Goal: Transaction & Acquisition: Purchase product/service

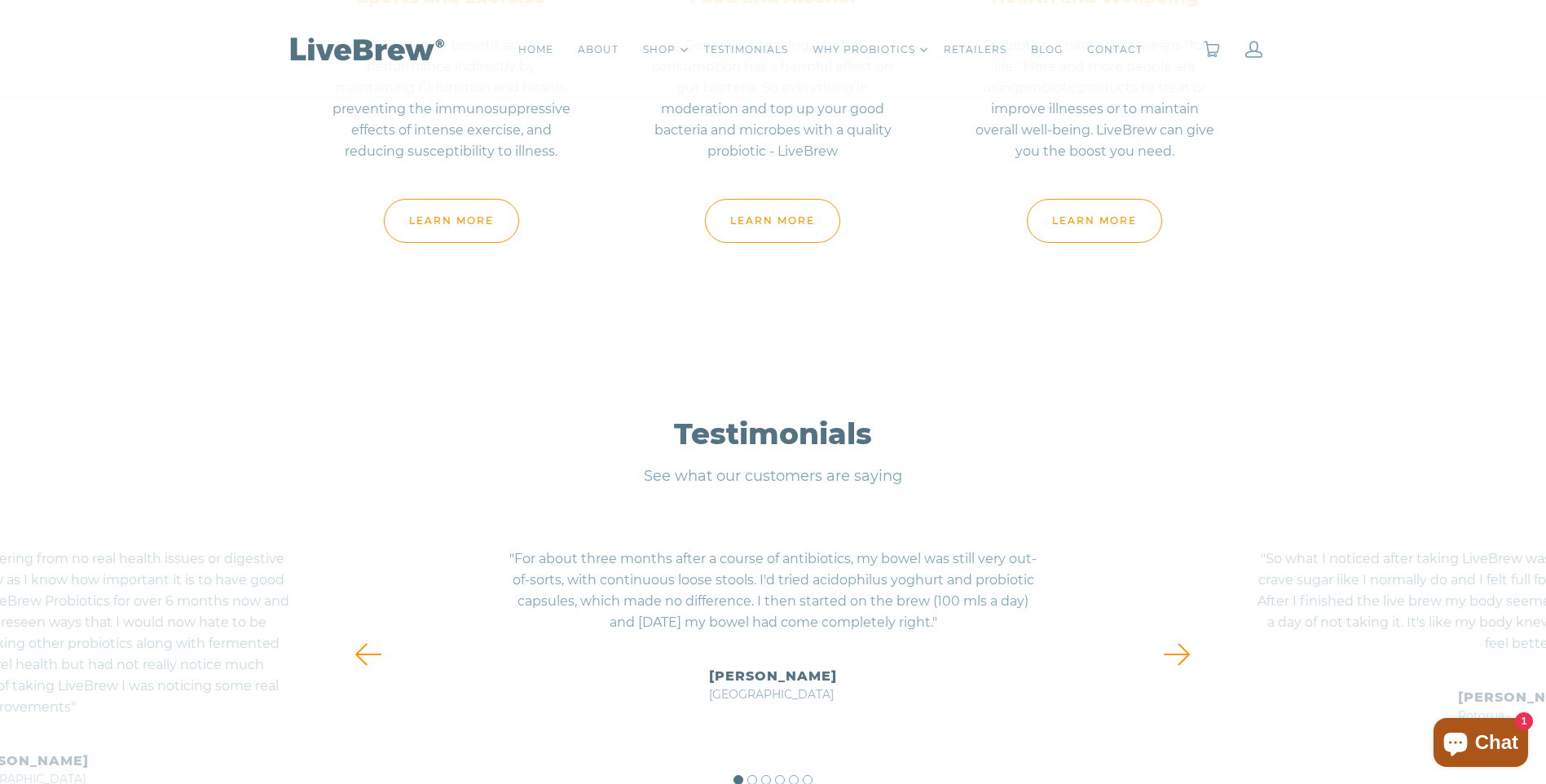
scroll to position [7086, 0]
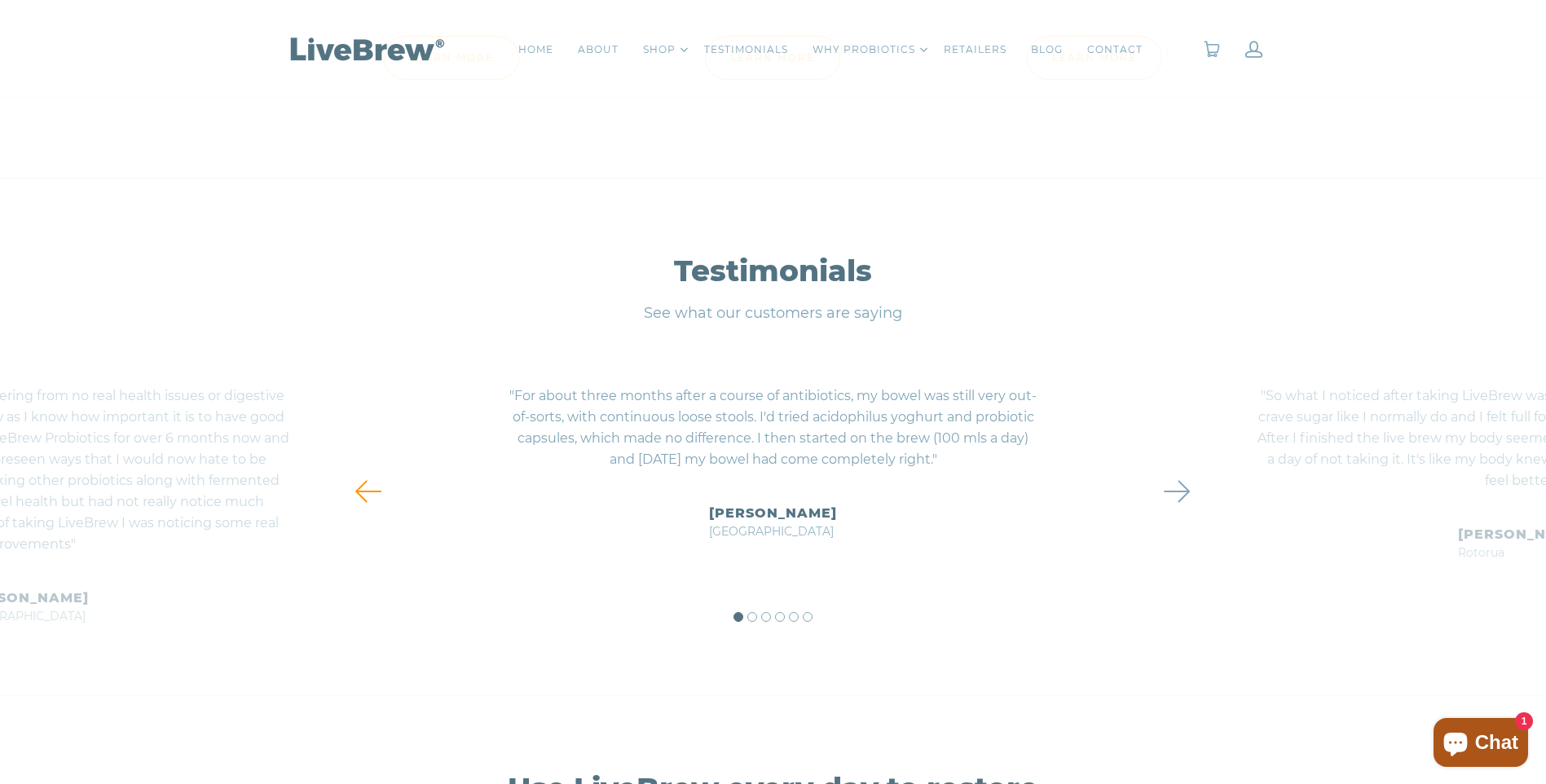
click at [1168, 495] on link at bounding box center [1177, 491] width 60 height 33
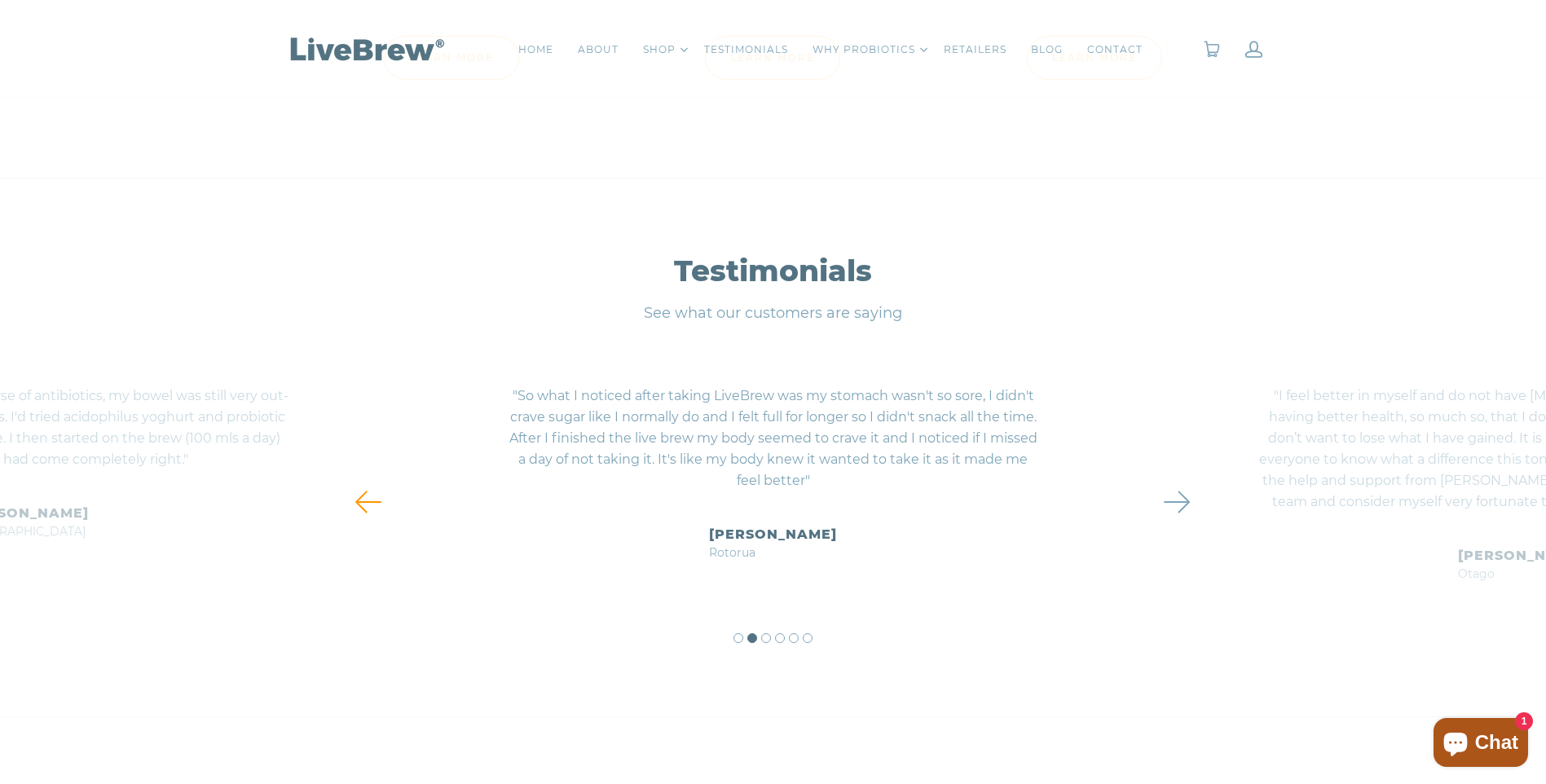
click at [1174, 501] on link at bounding box center [1177, 502] width 60 height 33
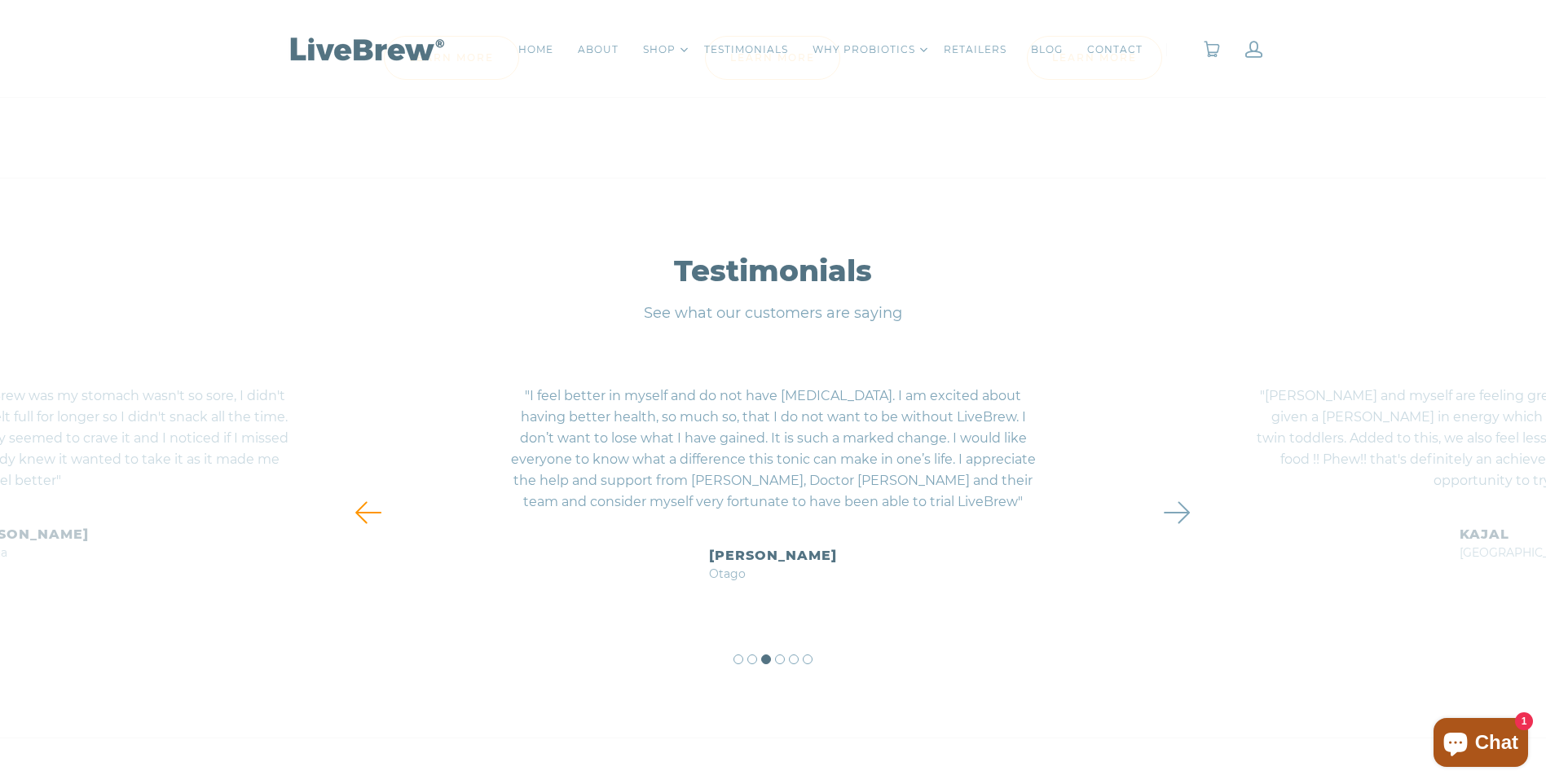
click at [1175, 501] on link at bounding box center [1177, 513] width 60 height 33
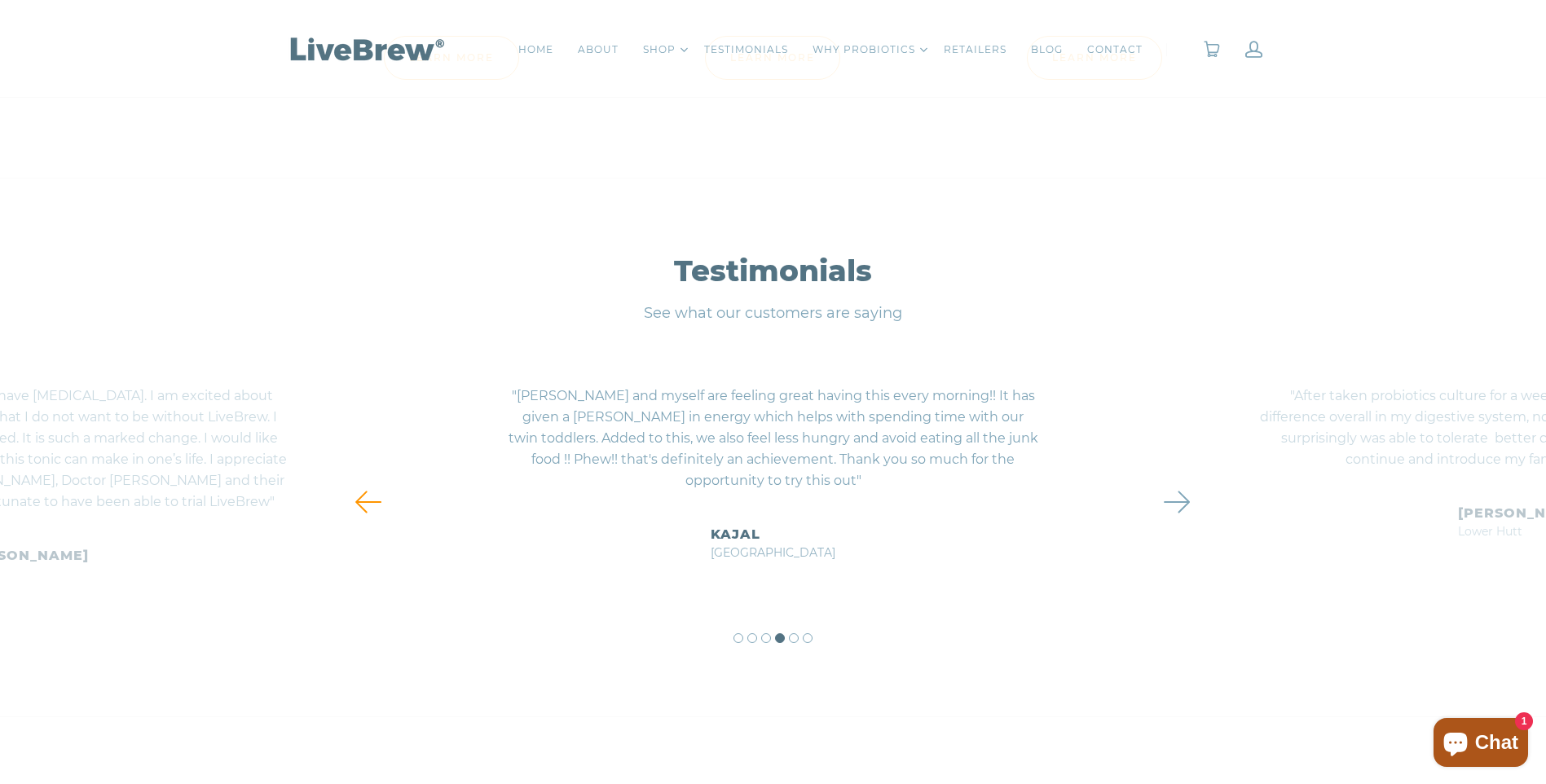
click at [1170, 503] on link at bounding box center [1177, 502] width 60 height 33
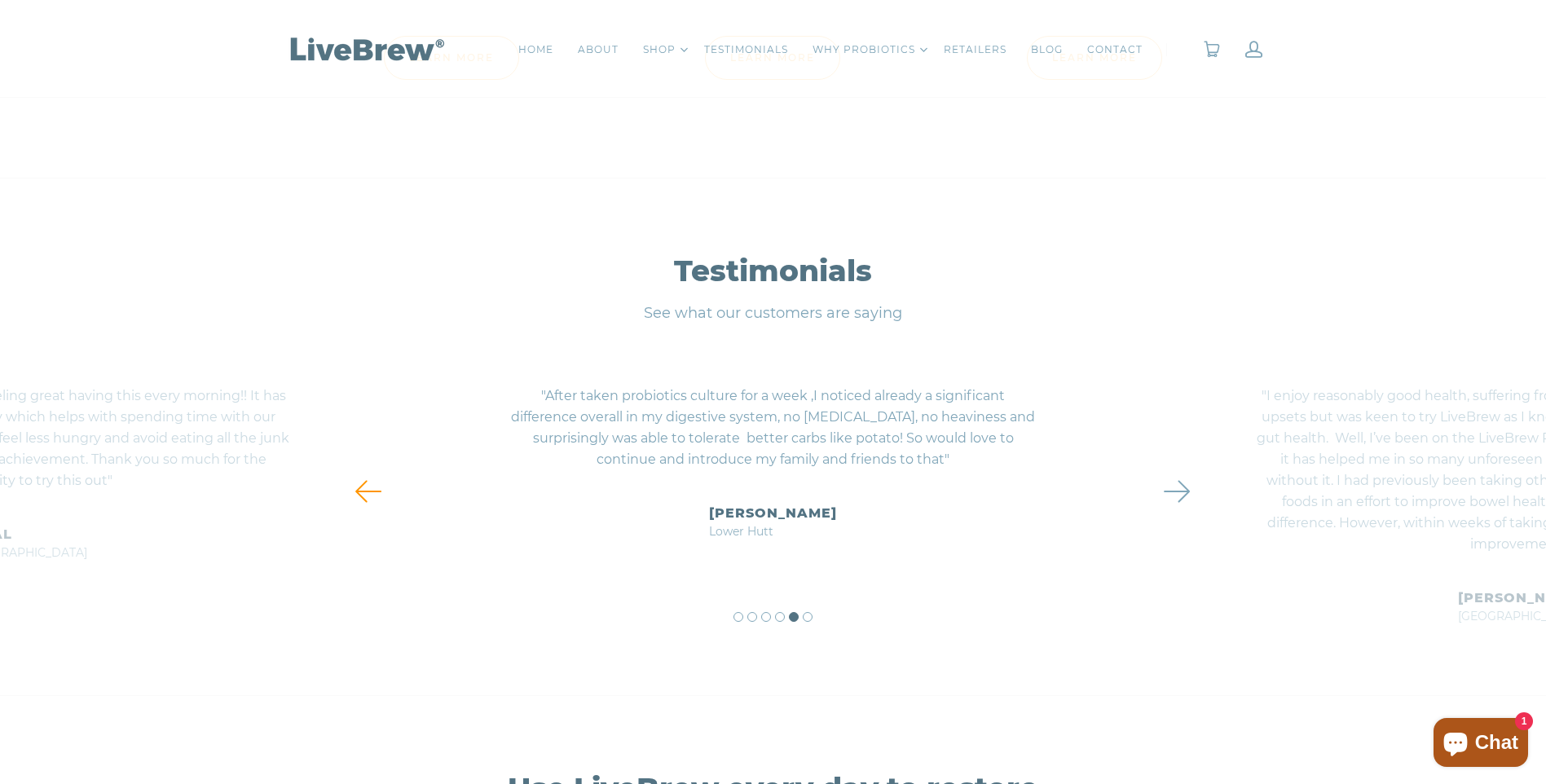
click at [1170, 503] on link at bounding box center [1177, 491] width 60 height 33
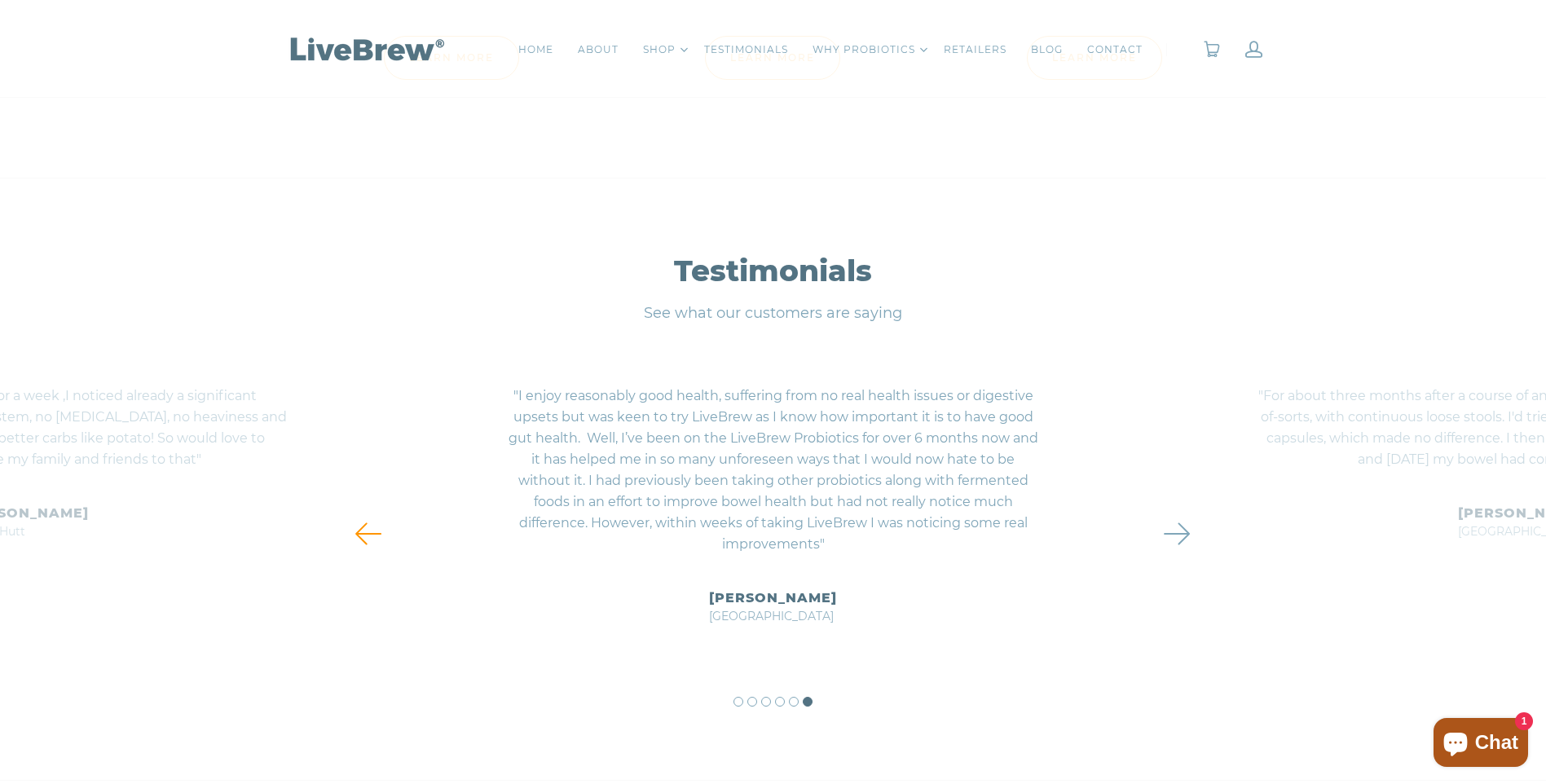
click at [1170, 503] on div at bounding box center [1168, 533] width 40 height 345
click at [1171, 533] on link at bounding box center [1177, 534] width 60 height 33
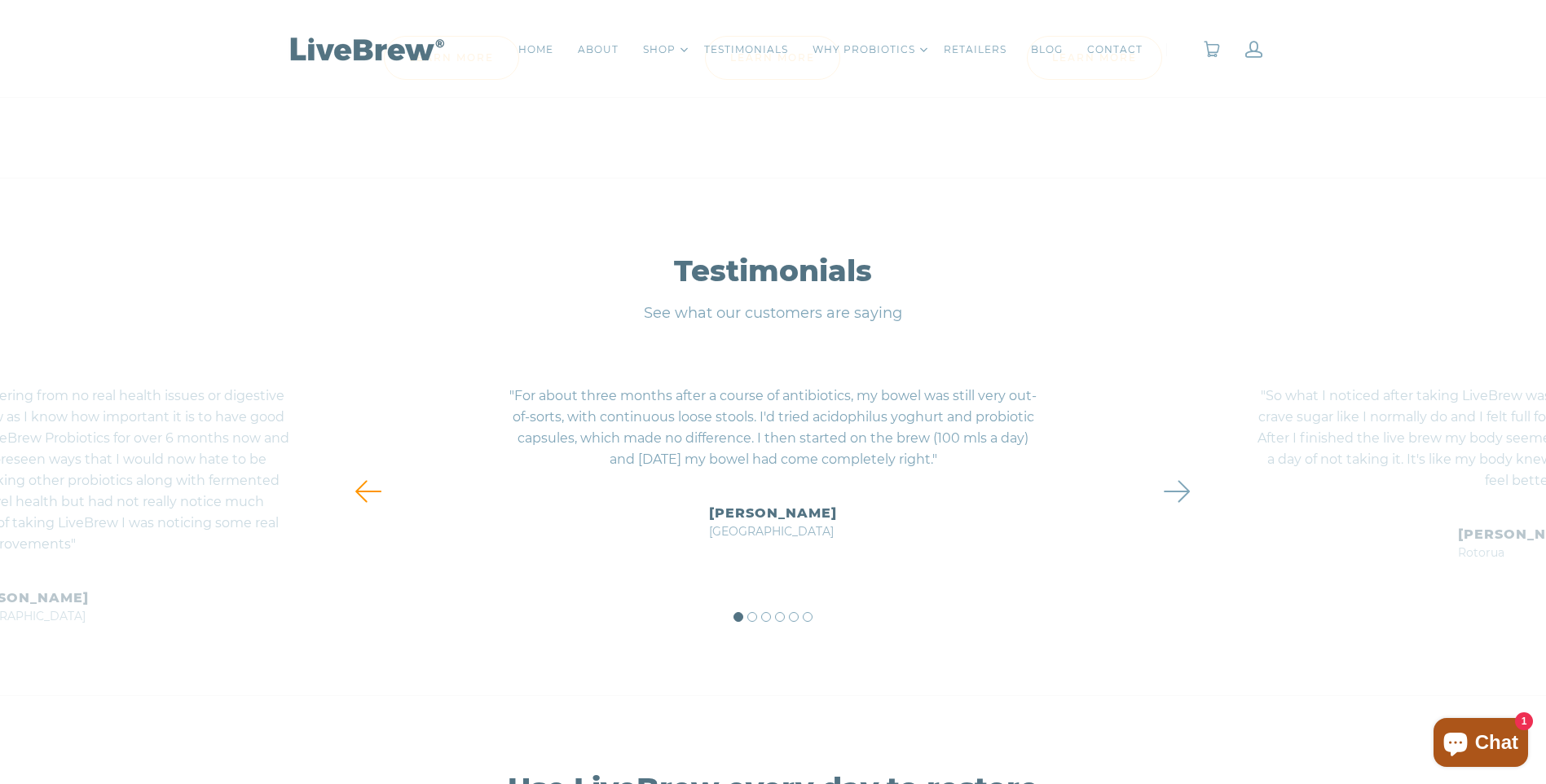
click at [1191, 493] on link at bounding box center [1177, 491] width 60 height 33
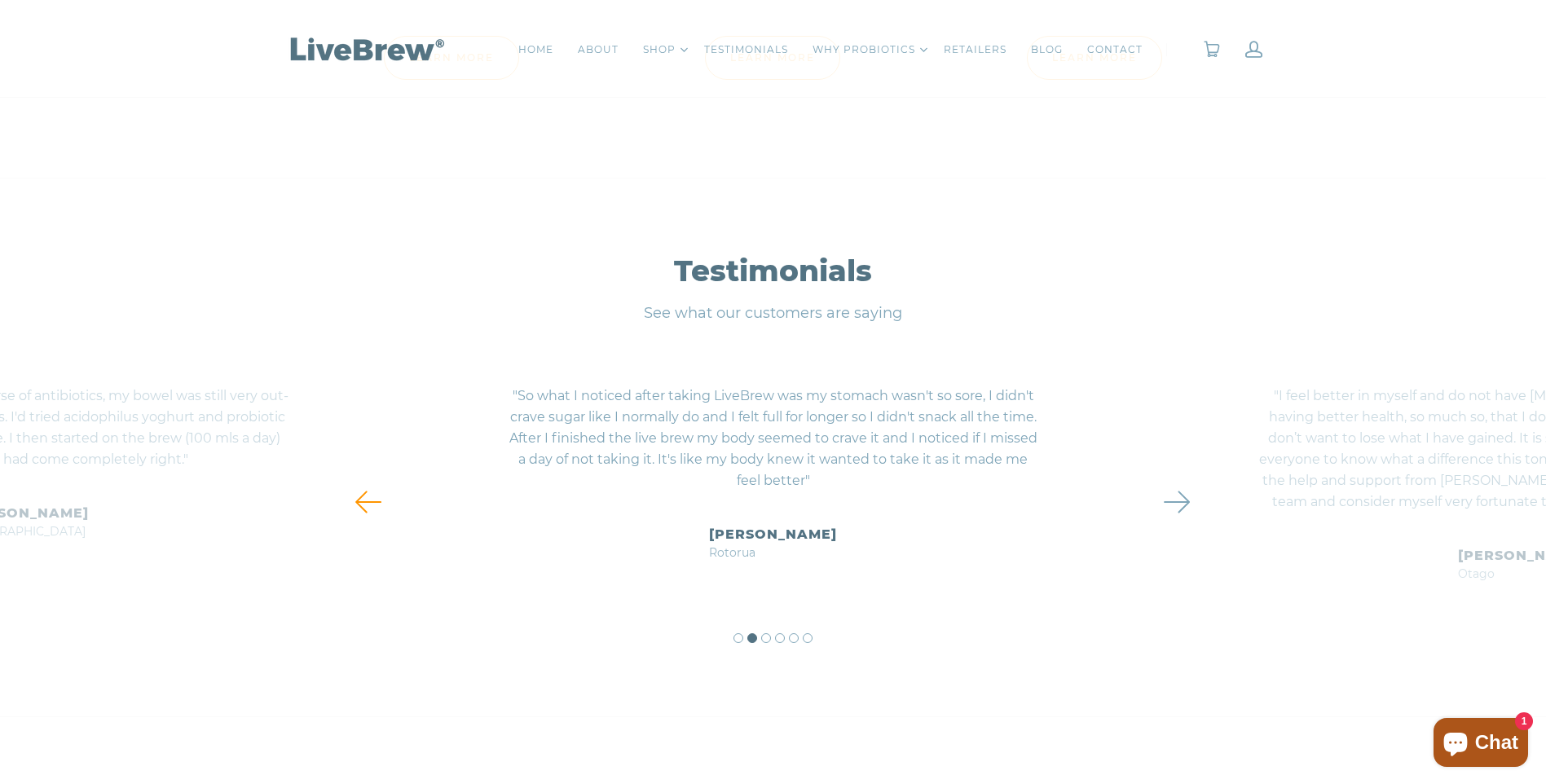
click at [1191, 493] on link at bounding box center [1177, 502] width 60 height 33
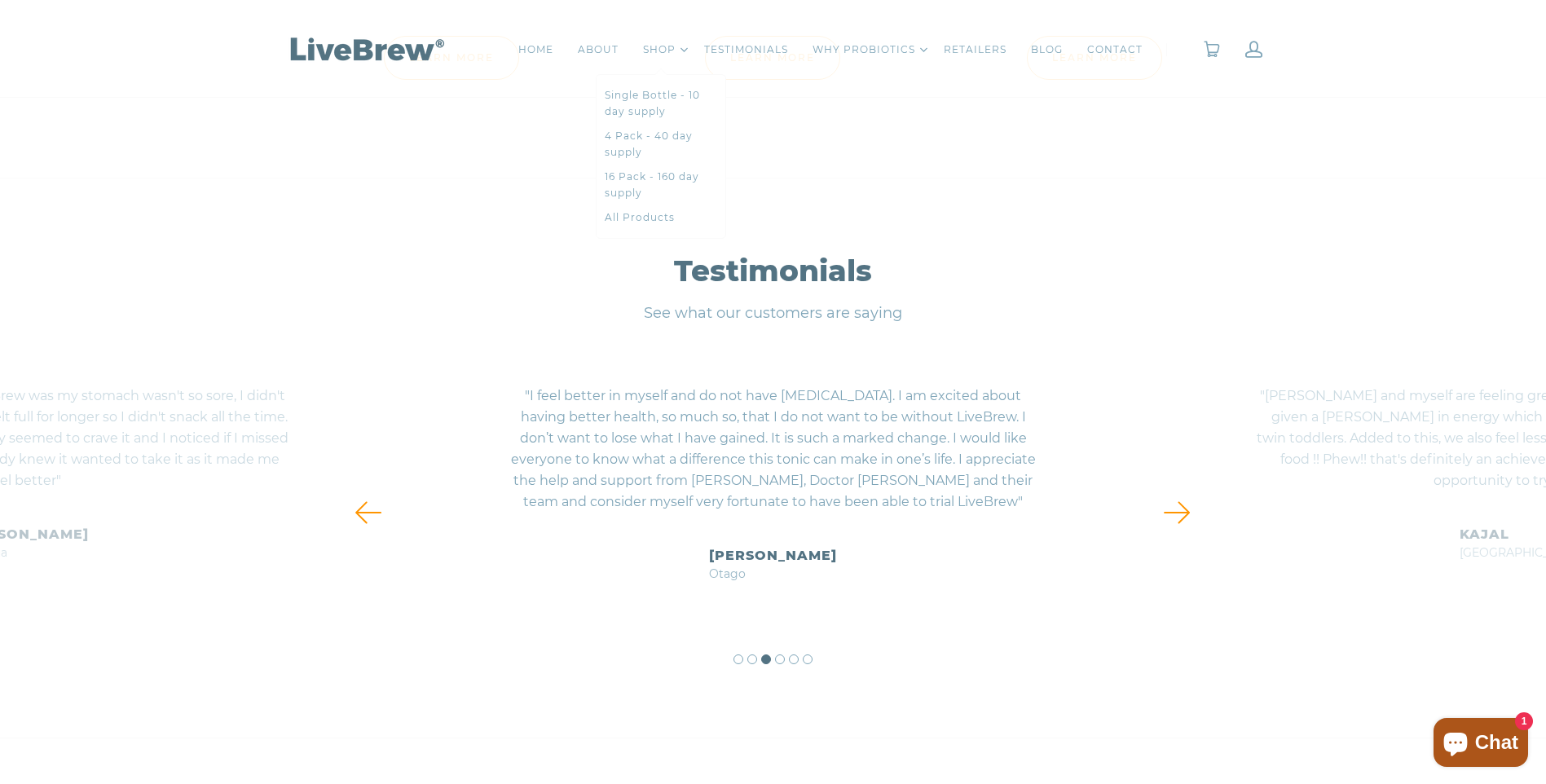
click at [671, 46] on link "SHOP" at bounding box center [660, 49] width 33 height 16
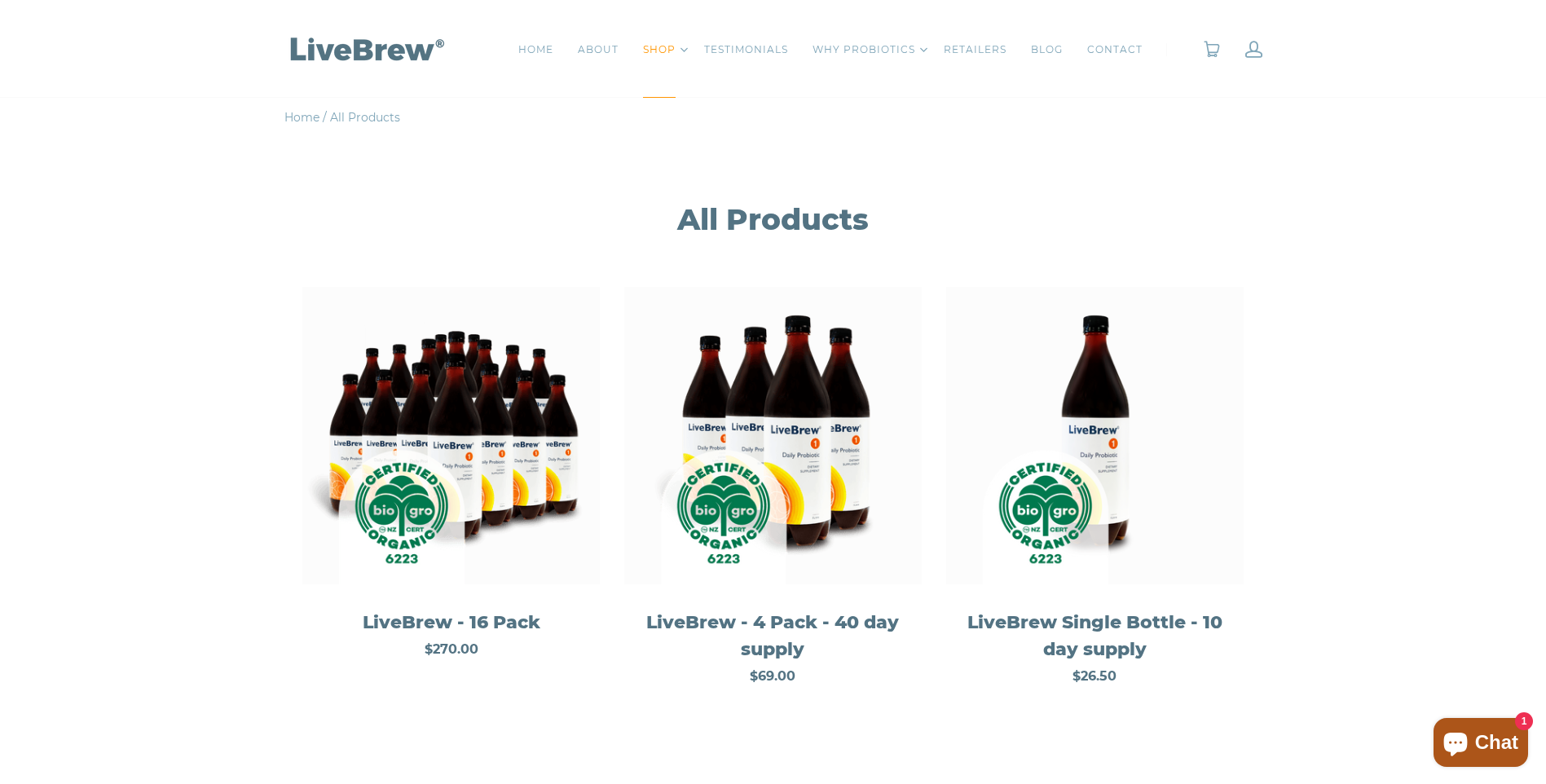
scroll to position [163, 0]
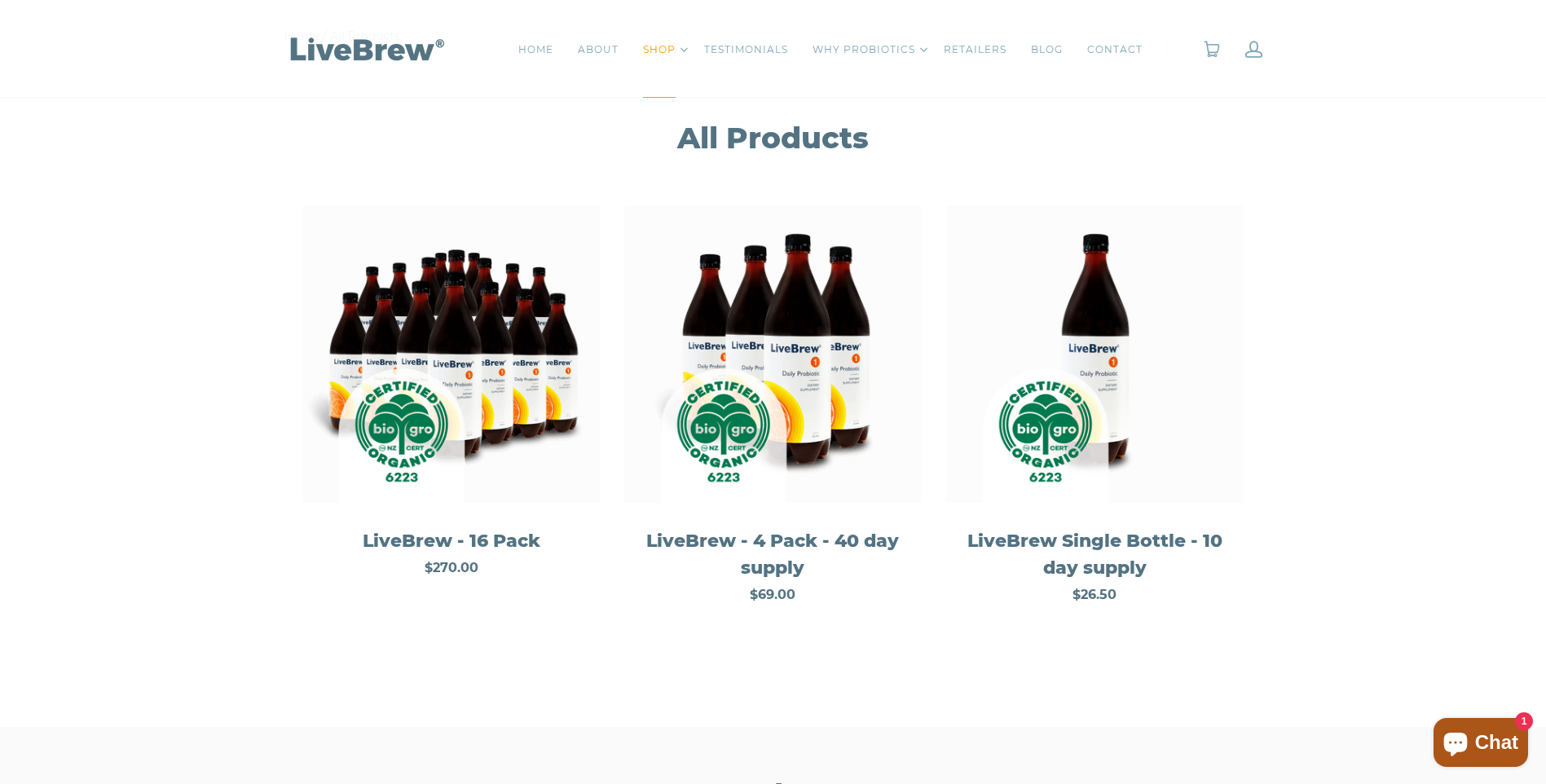
click at [1087, 537] on div "LiveBrew Single Bottle - 10 day supply" at bounding box center [1095, 553] width 273 height 54
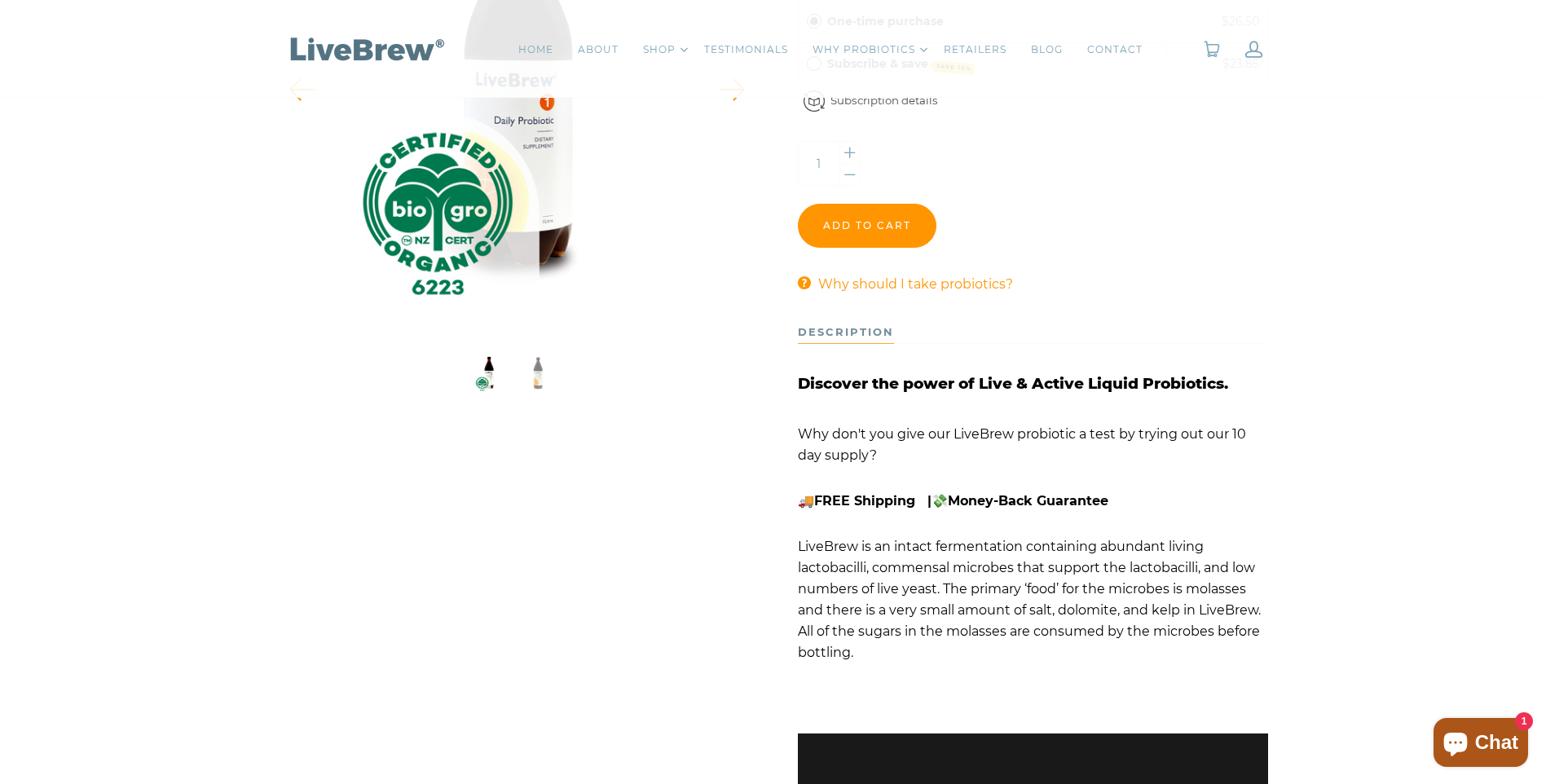
scroll to position [163, 0]
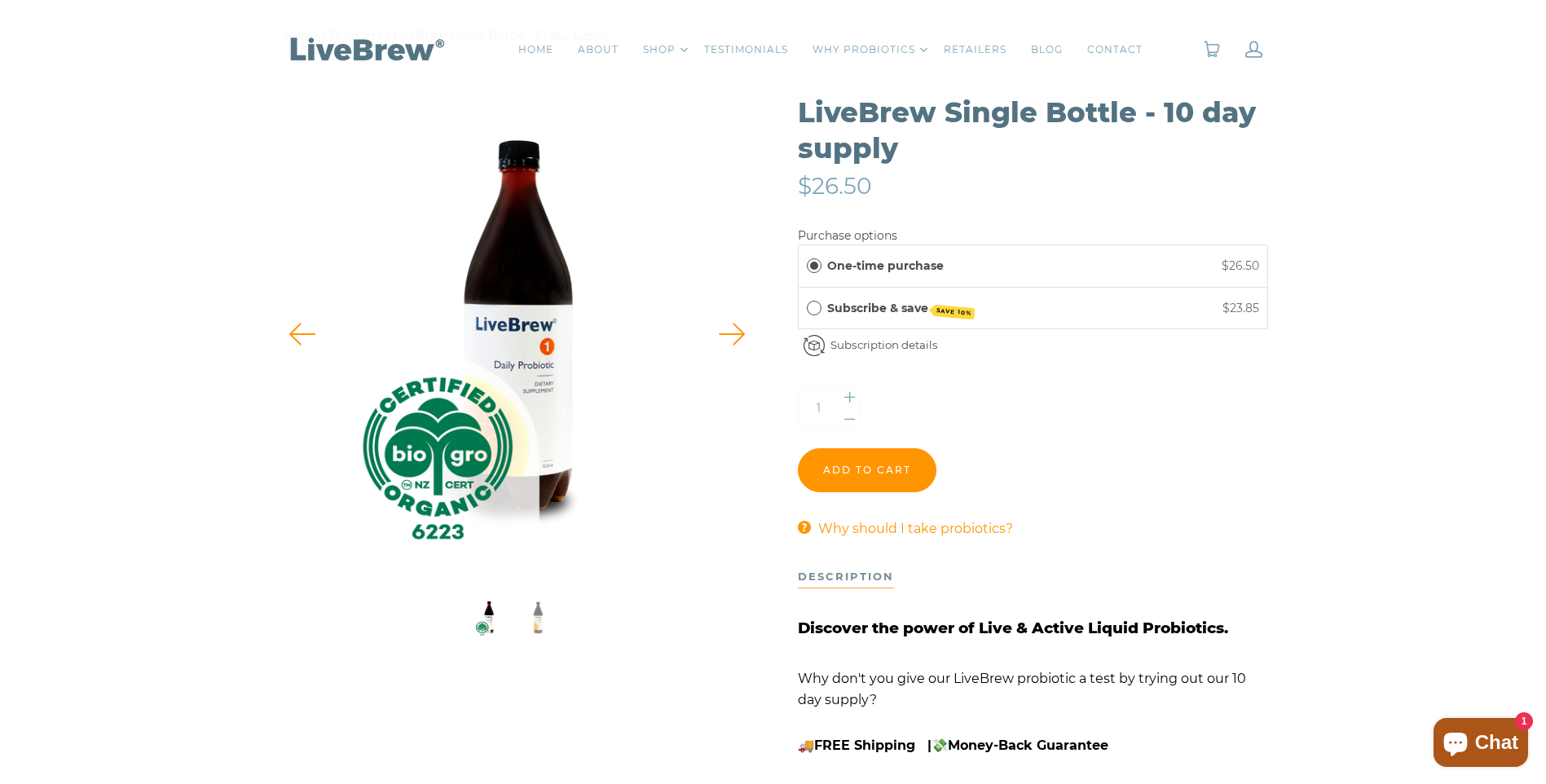
click at [848, 306] on label "Subscribe & save SAVE 10%" at bounding box center [901, 308] width 148 height 18
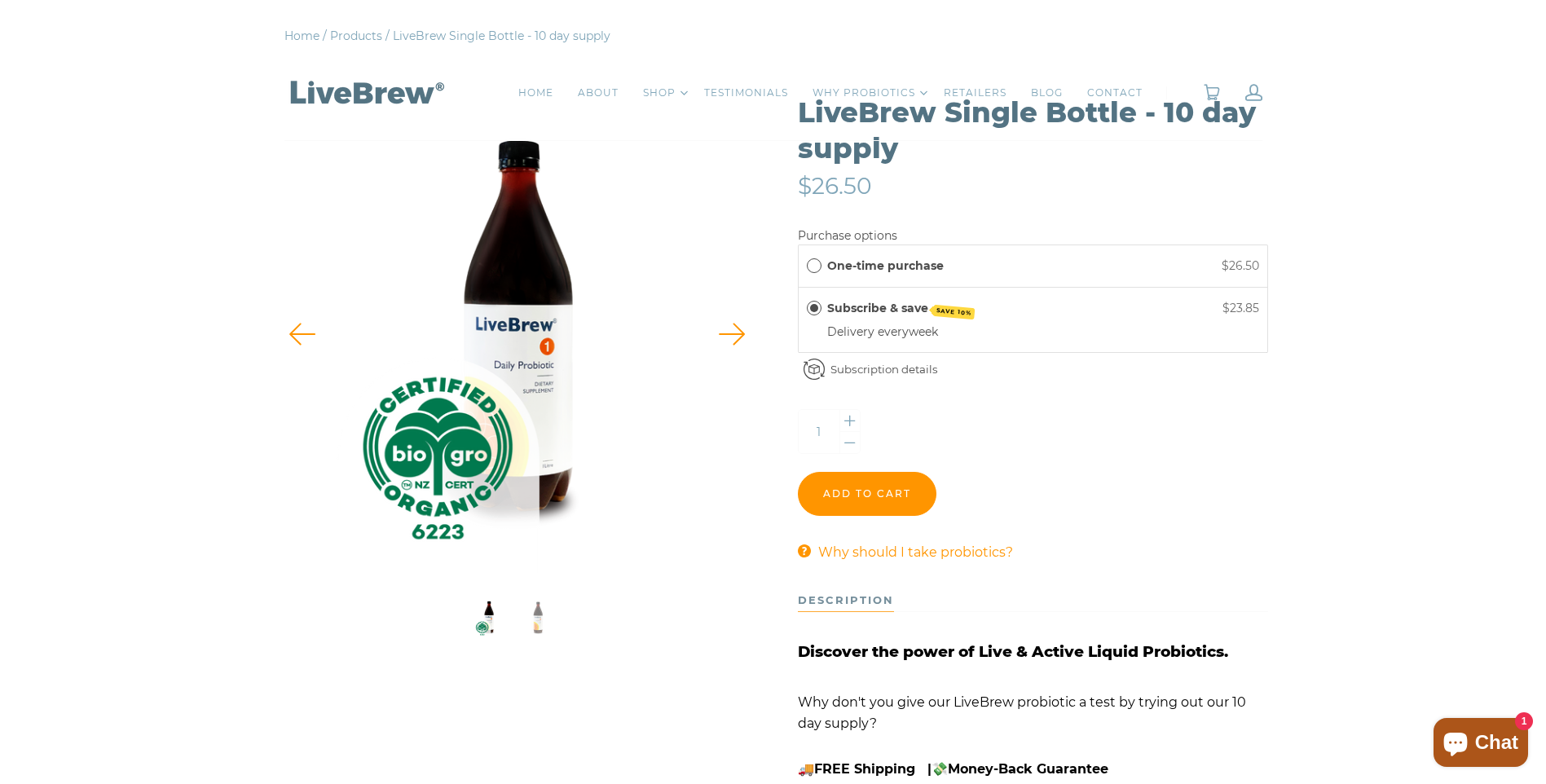
scroll to position [0, 0]
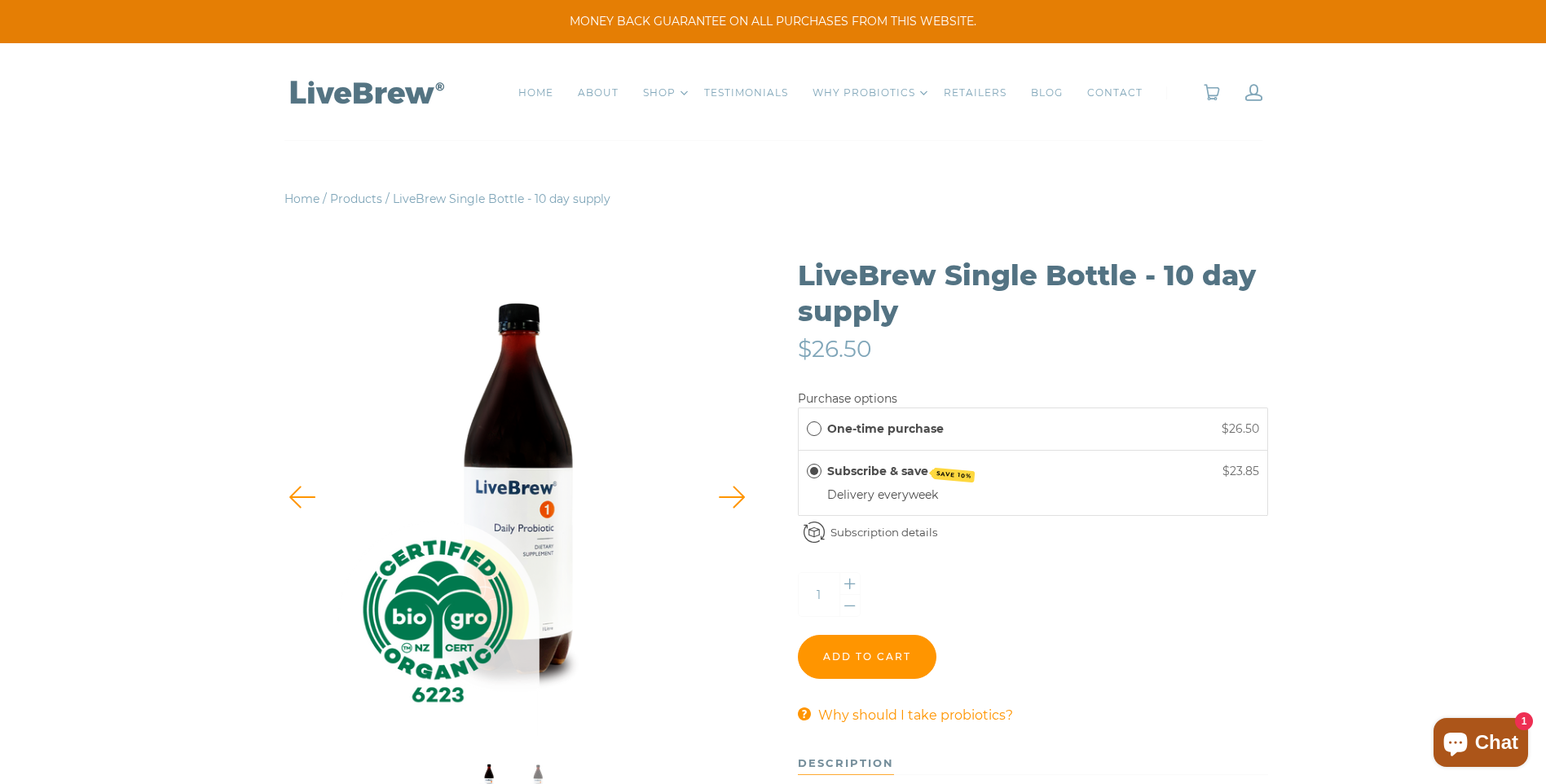
click at [835, 429] on label "One-time purchase" at bounding box center [885, 429] width 116 height 18
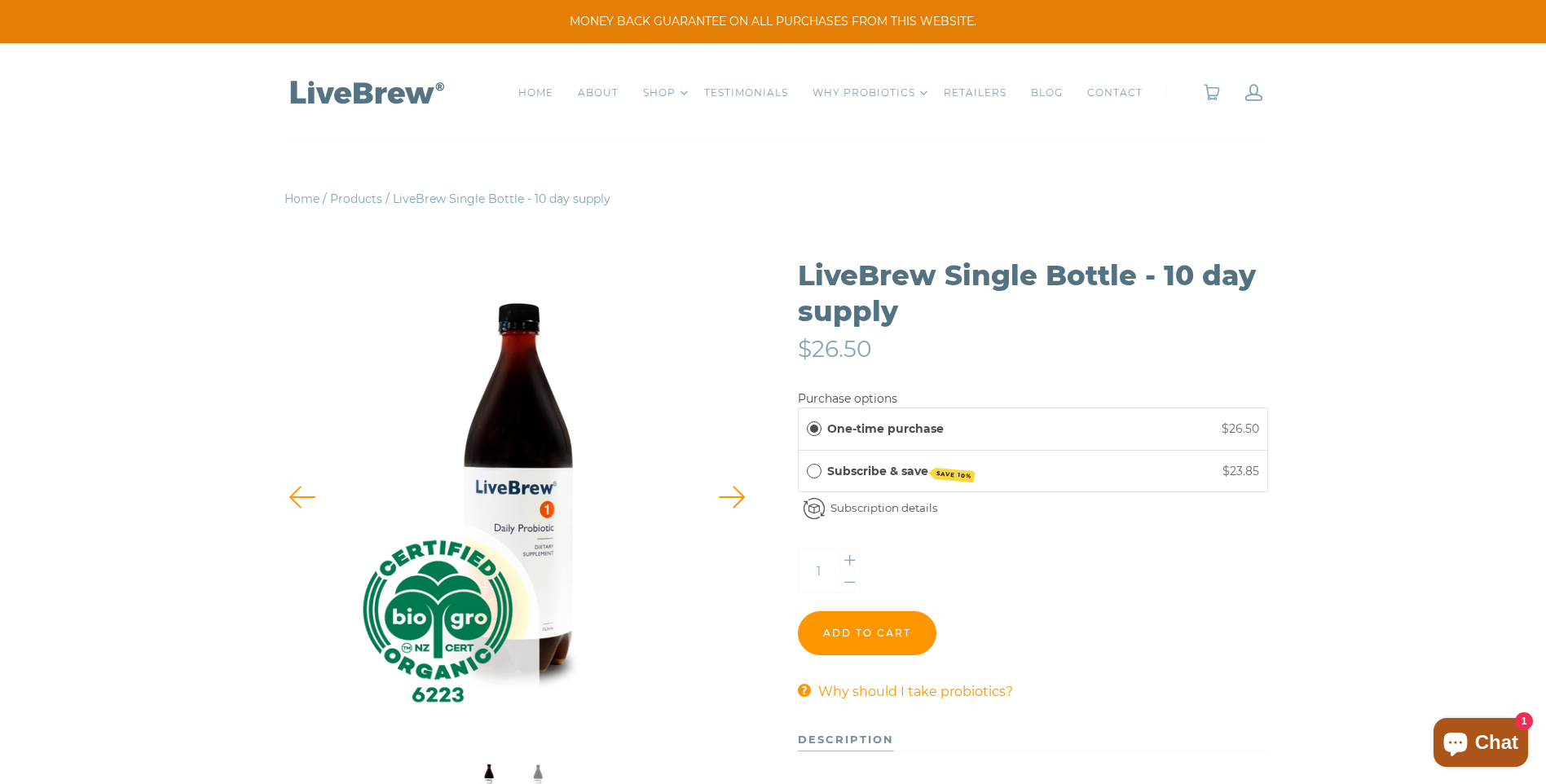
scroll to position [163, 0]
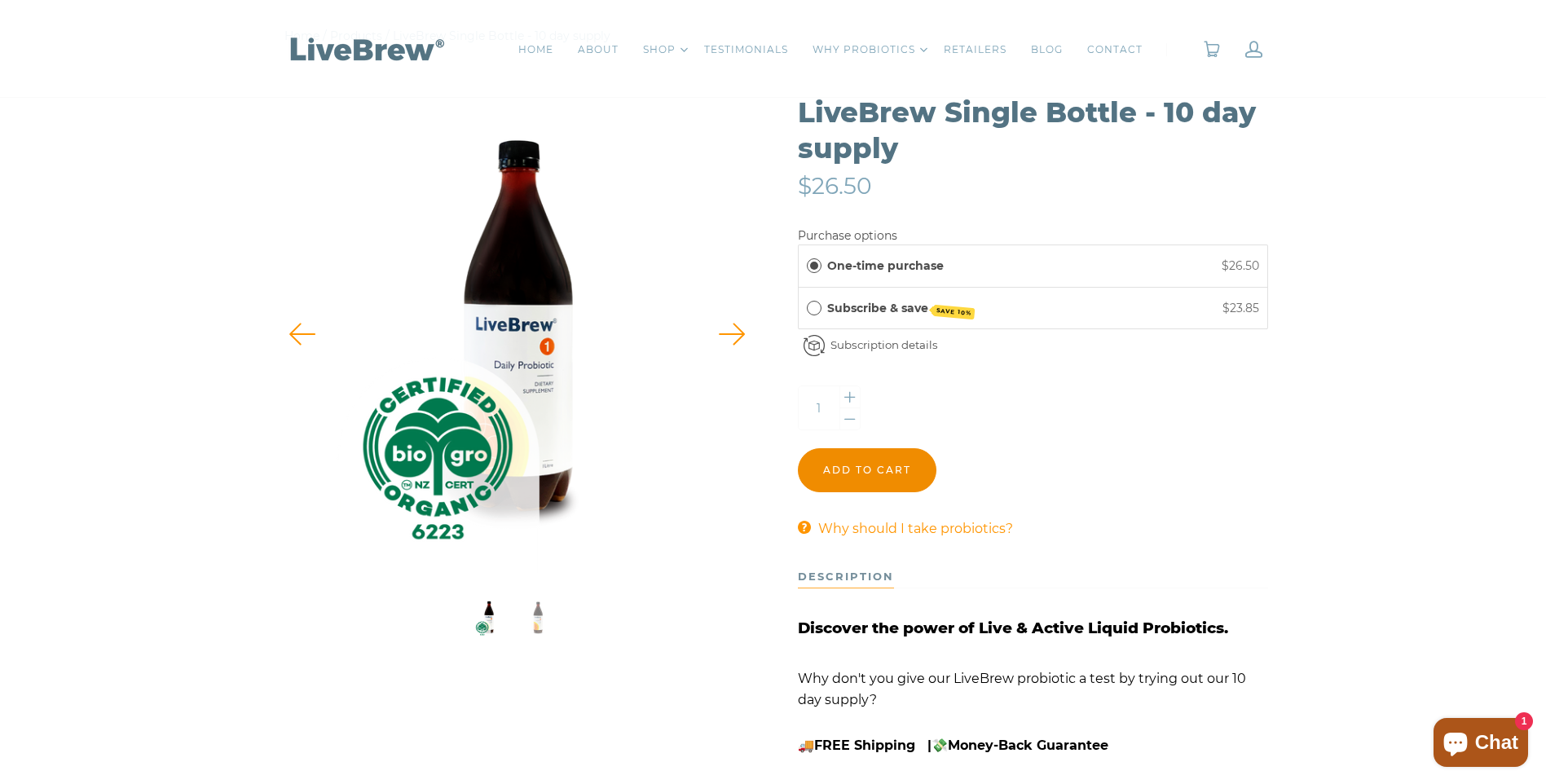
click at [872, 469] on input "Add to cart" at bounding box center [867, 470] width 138 height 44
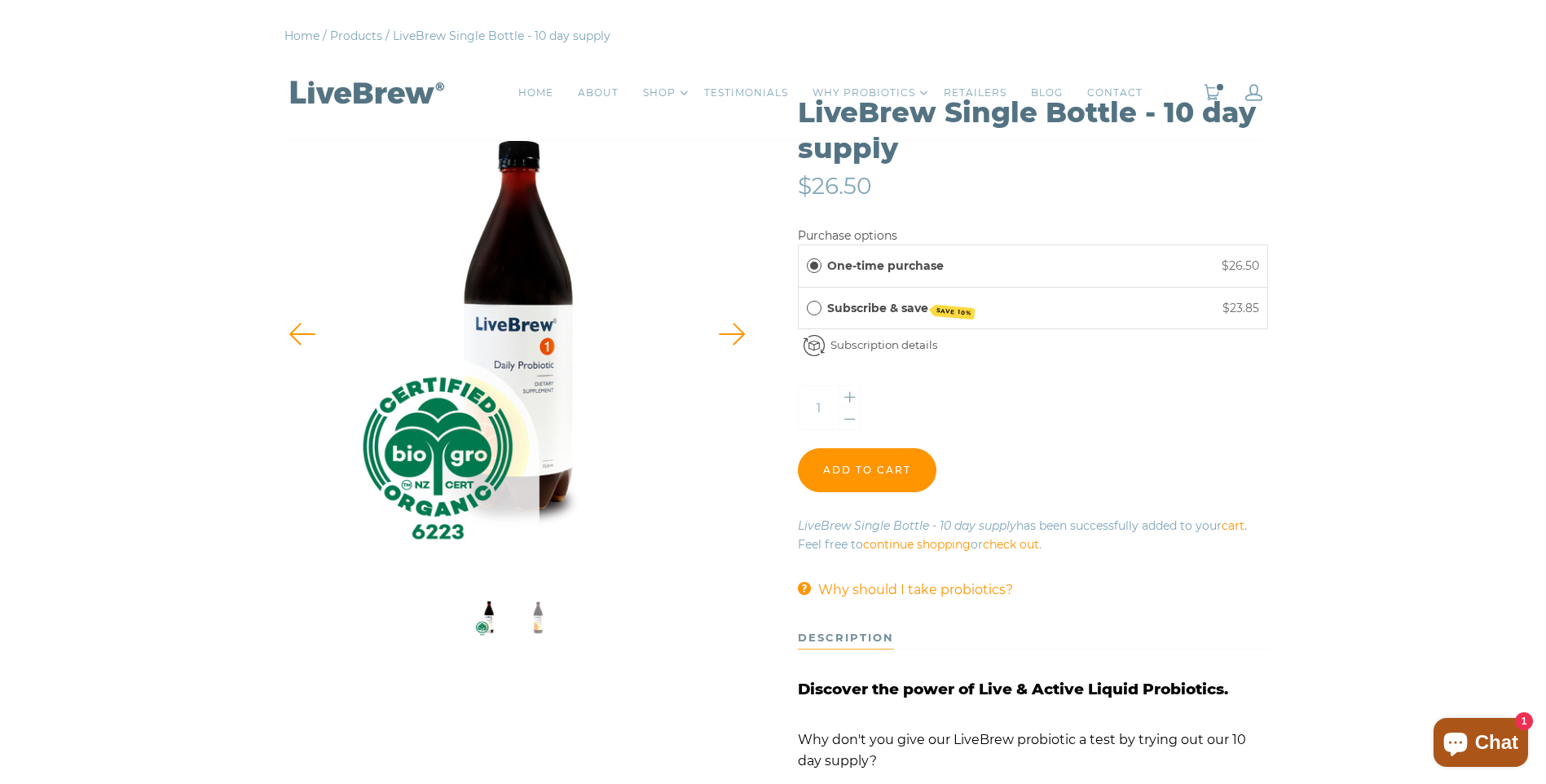
scroll to position [0, 0]
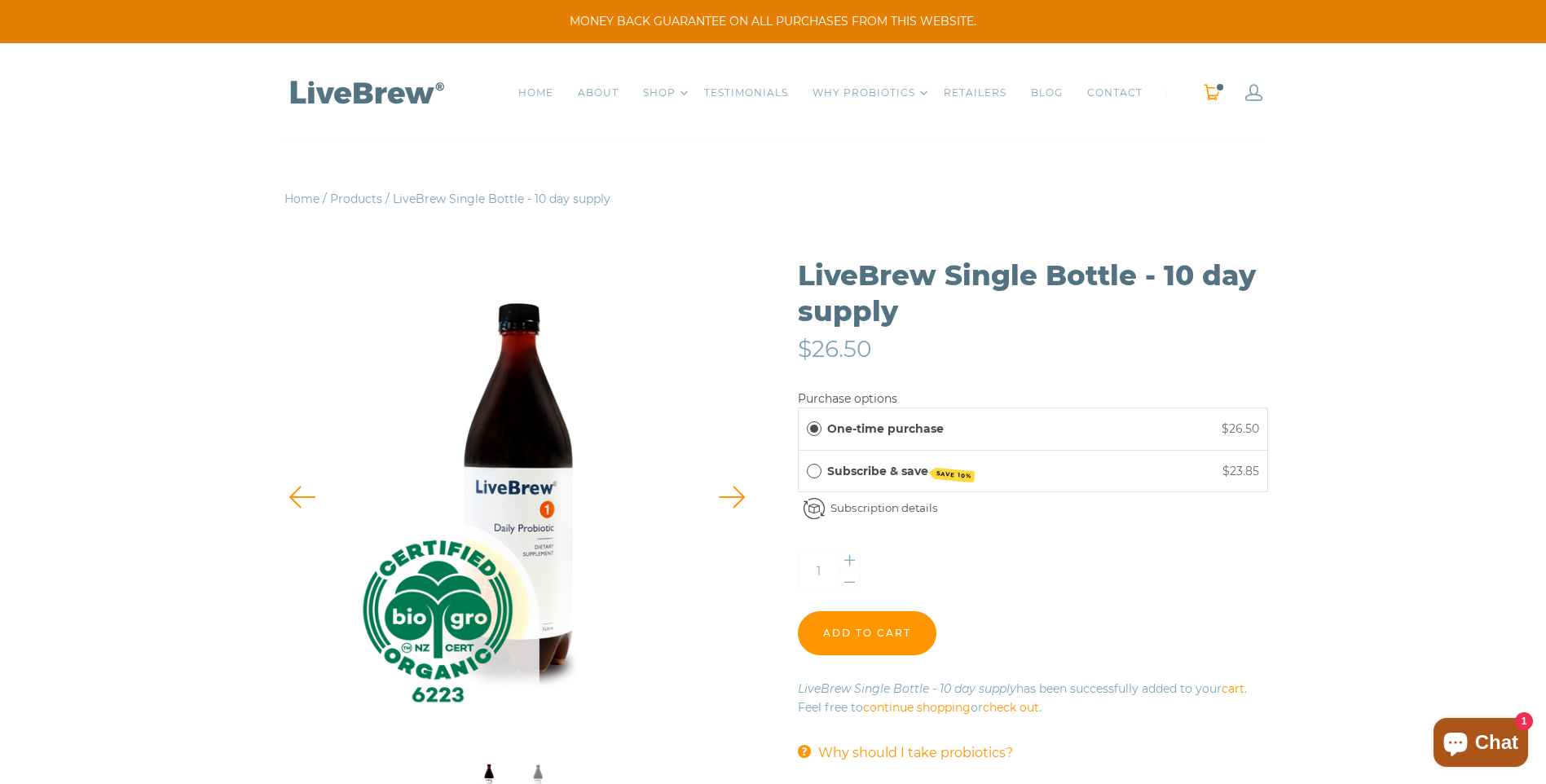
click at [1209, 101] on link "0" at bounding box center [1212, 93] width 18 height 17
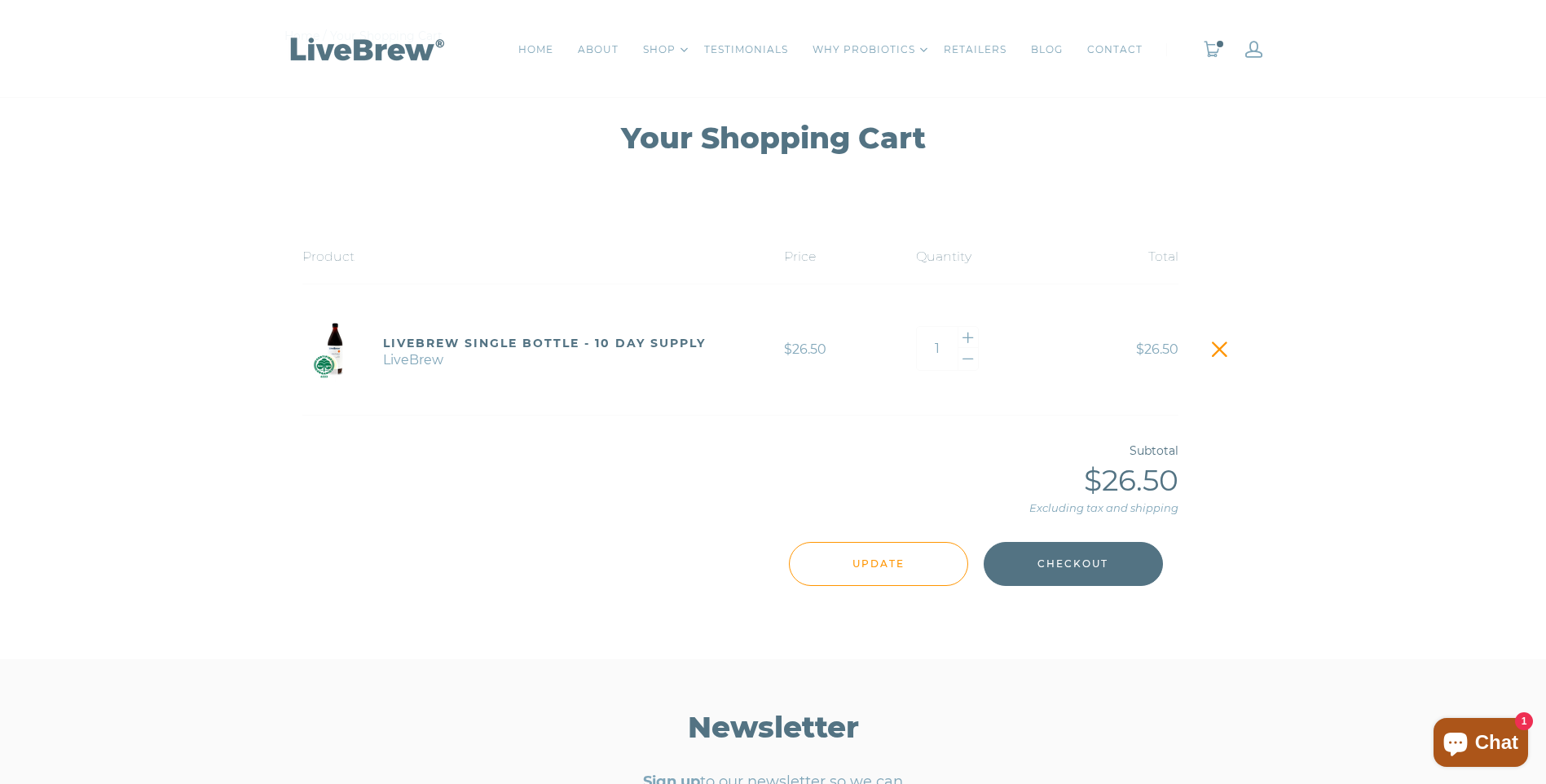
scroll to position [82, 0]
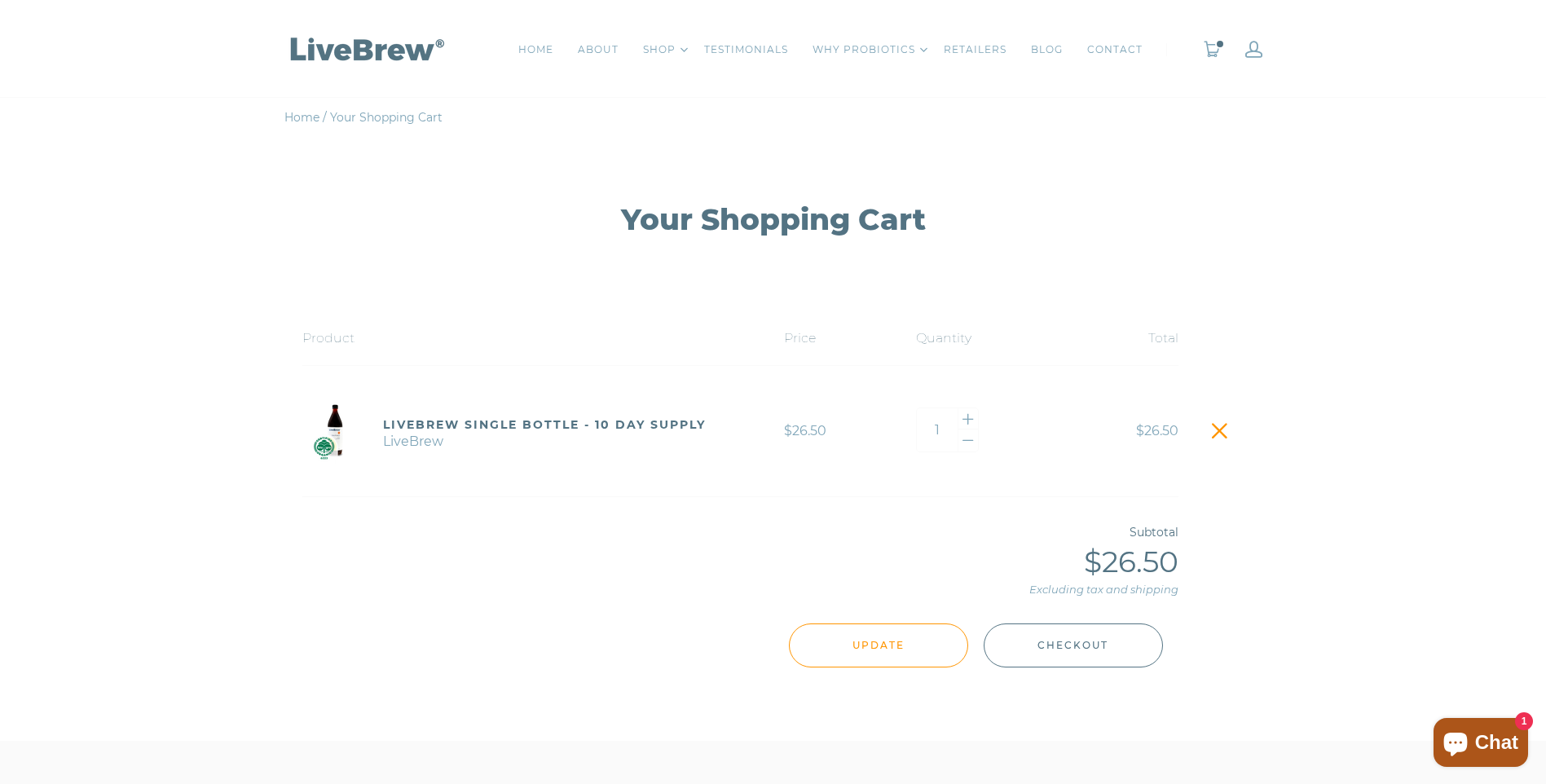
click at [1074, 641] on span "Checkout" at bounding box center [1072, 646] width 71 height 18
